Goal: Task Accomplishment & Management: Complete application form

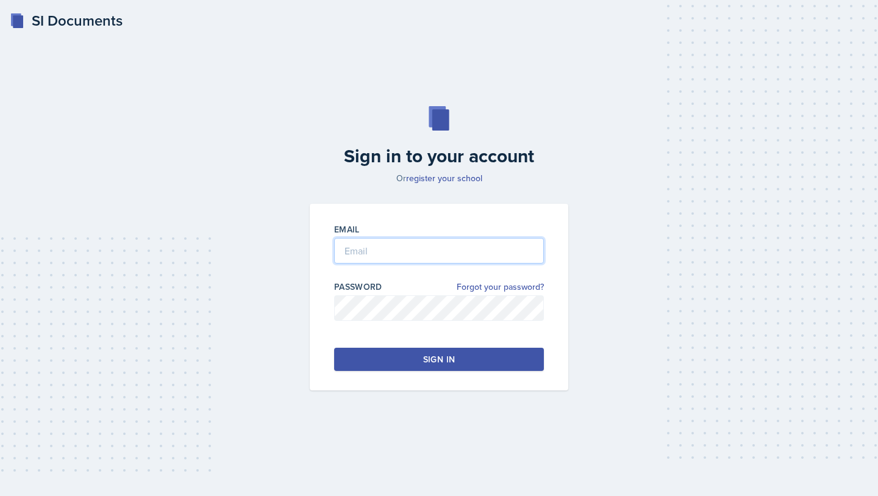
type input "[EMAIL_ADDRESS][DOMAIN_NAME]"
click at [412, 368] on button "Sign in" at bounding box center [439, 359] width 210 height 23
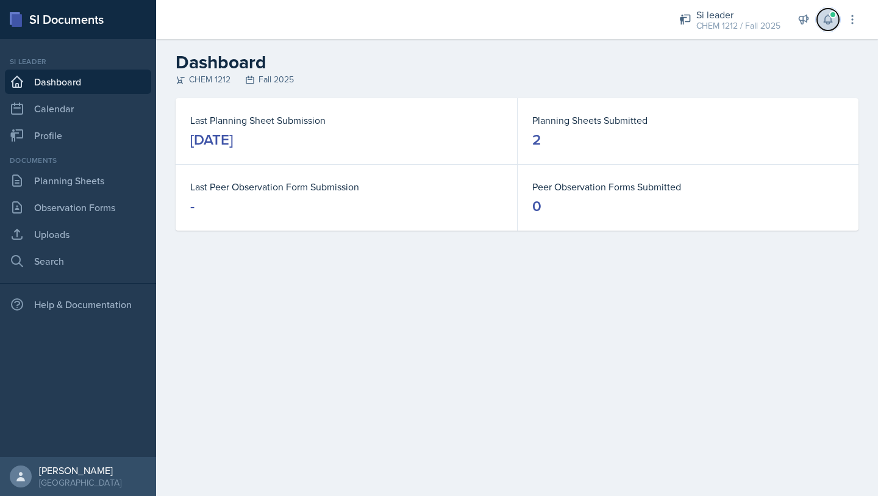
click at [829, 12] on button at bounding box center [828, 20] width 22 height 22
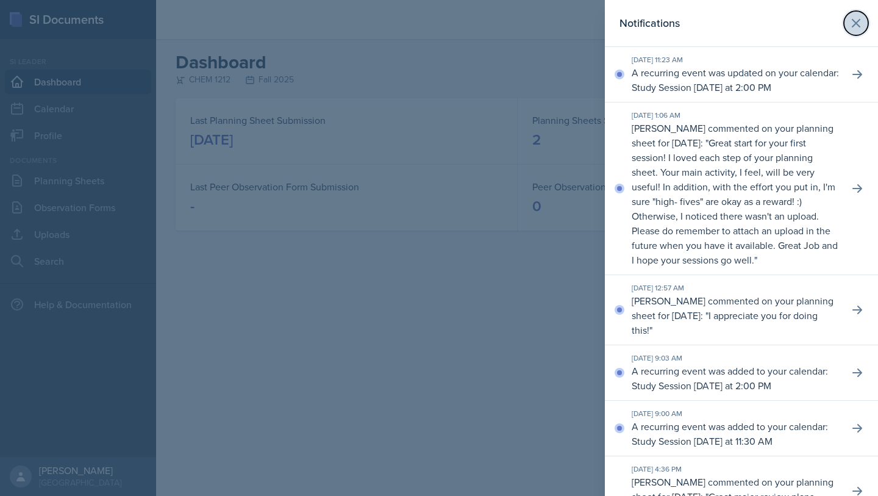
click at [857, 27] on icon at bounding box center [856, 23] width 15 height 15
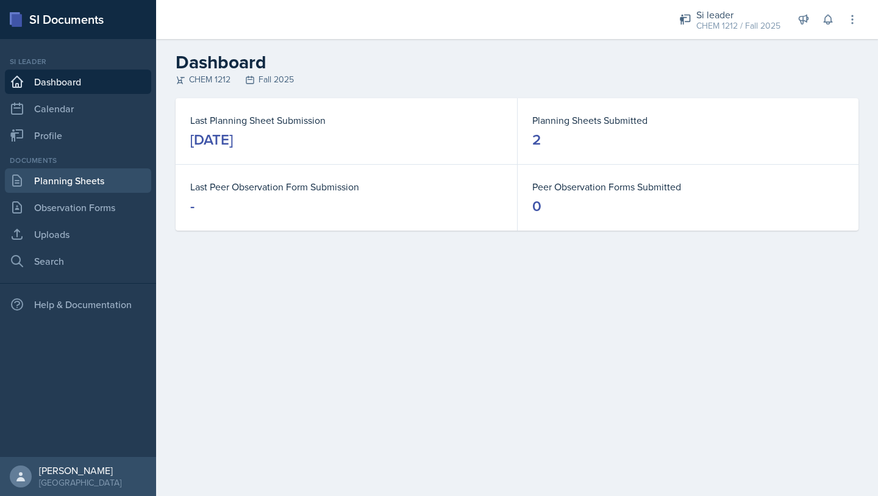
click at [108, 181] on link "Planning Sheets" at bounding box center [78, 180] width 146 height 24
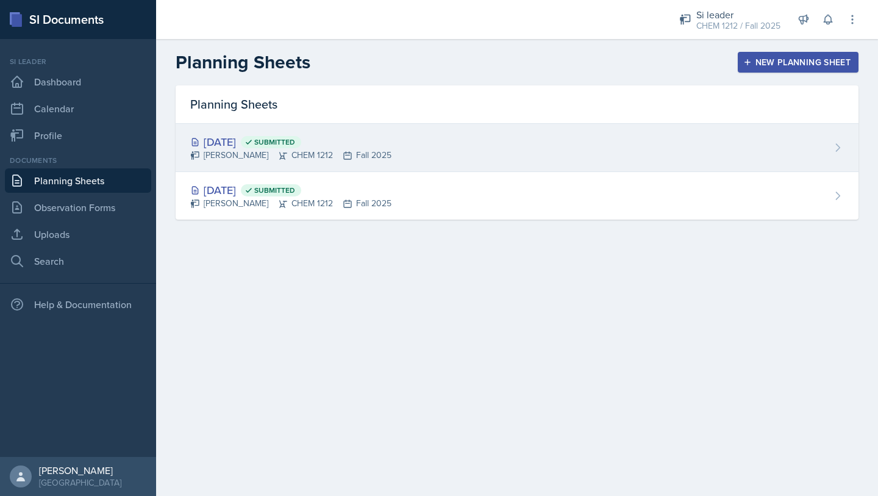
click at [324, 161] on div "[PERSON_NAME] CHEM 1212 Fall 2025" at bounding box center [290, 155] width 201 height 13
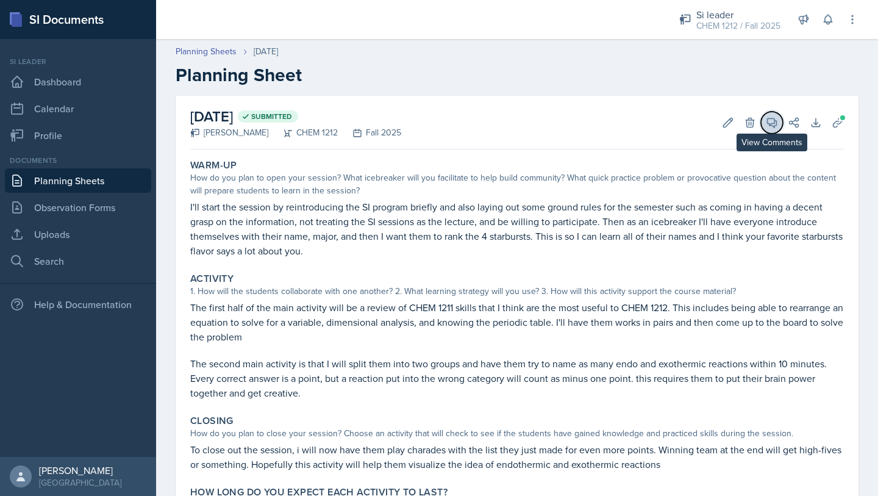
click at [774, 122] on icon at bounding box center [772, 122] width 9 height 9
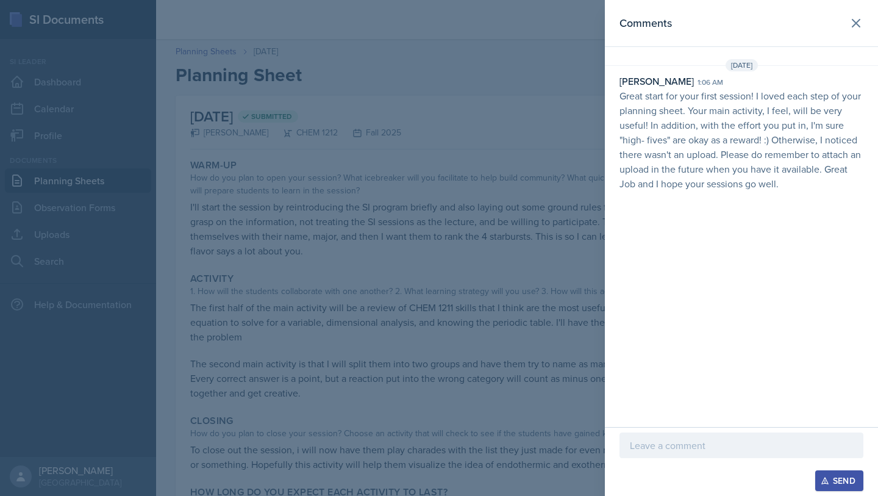
click at [653, 458] on div at bounding box center [742, 464] width 244 height 12
click at [679, 433] on div at bounding box center [742, 445] width 244 height 26
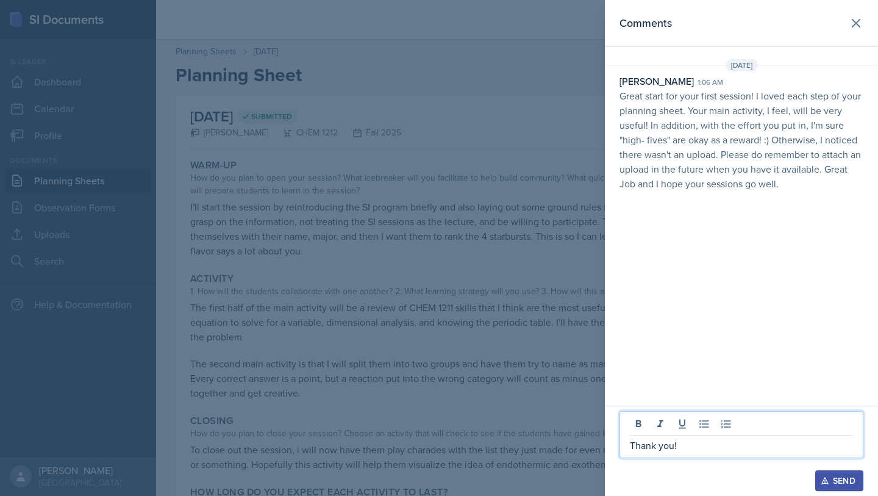
click at [822, 478] on icon "button" at bounding box center [825, 480] width 9 height 9
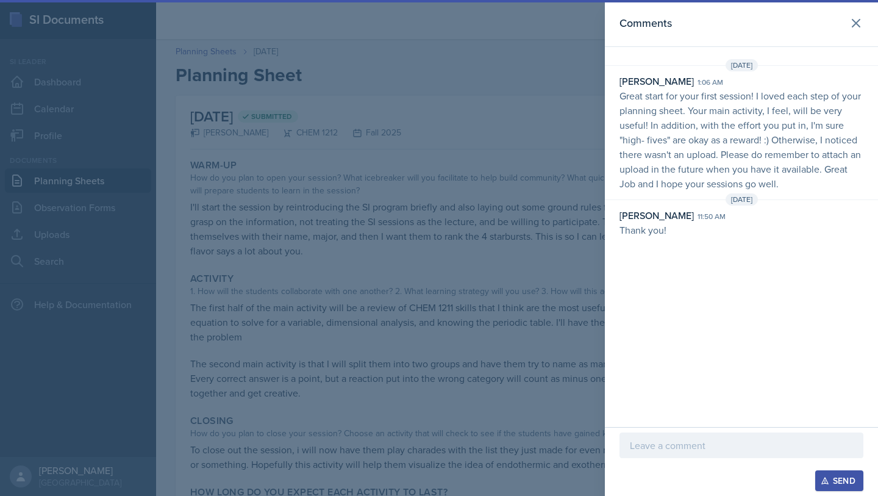
click at [355, 190] on div at bounding box center [439, 248] width 878 height 496
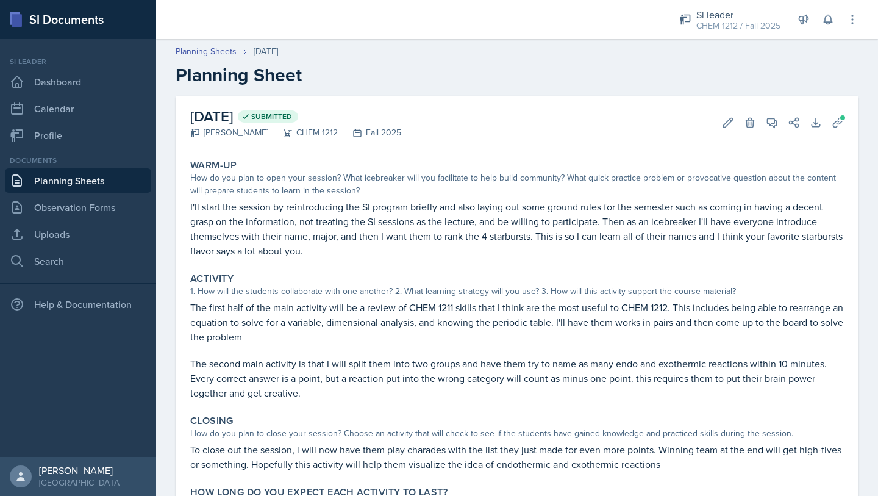
click at [110, 173] on link "Planning Sheets" at bounding box center [78, 180] width 146 height 24
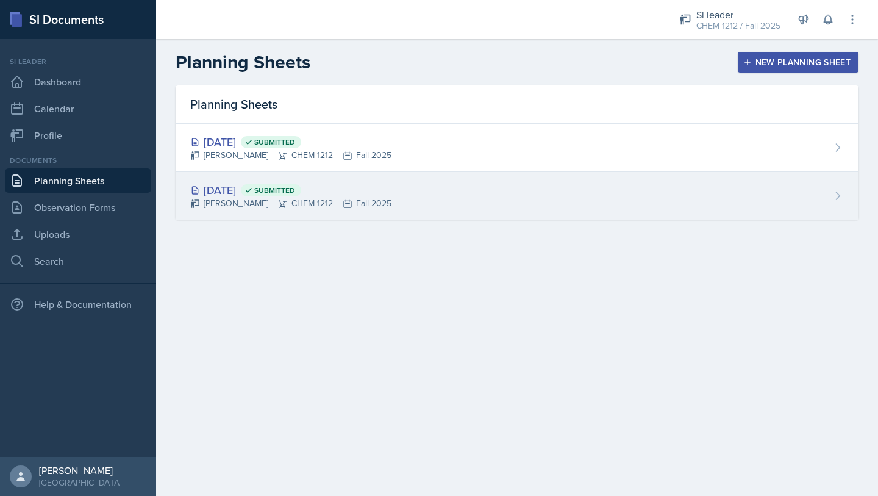
click at [295, 190] on span "Submitted" at bounding box center [274, 190] width 41 height 10
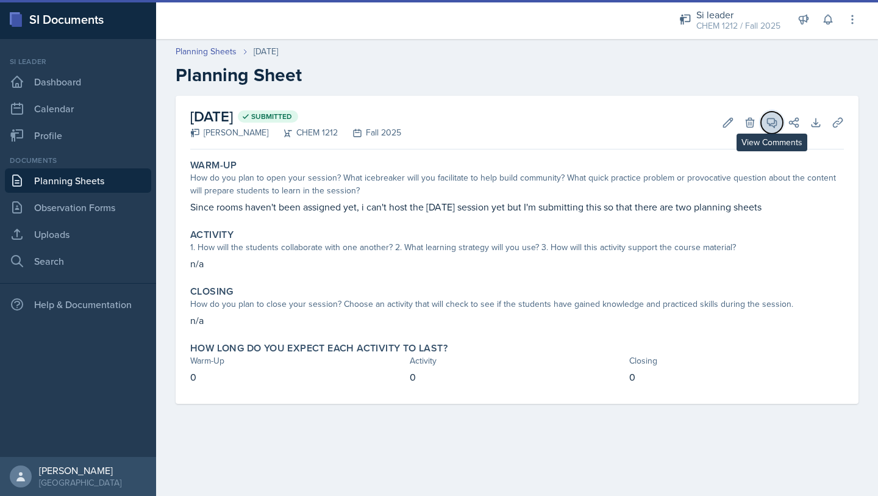
click at [773, 119] on span at bounding box center [776, 118] width 6 height 6
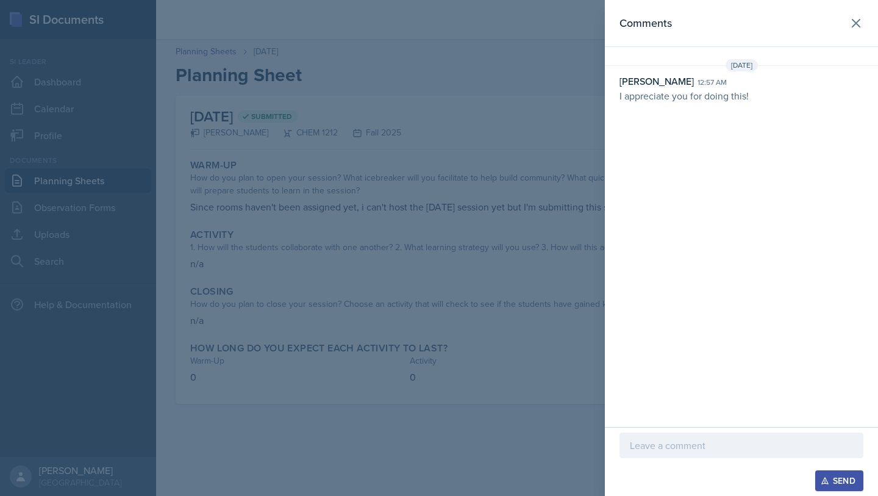
click at [660, 437] on div at bounding box center [742, 445] width 244 height 26
click at [834, 479] on div "Send" at bounding box center [839, 481] width 32 height 10
